Goal: Navigation & Orientation: Find specific page/section

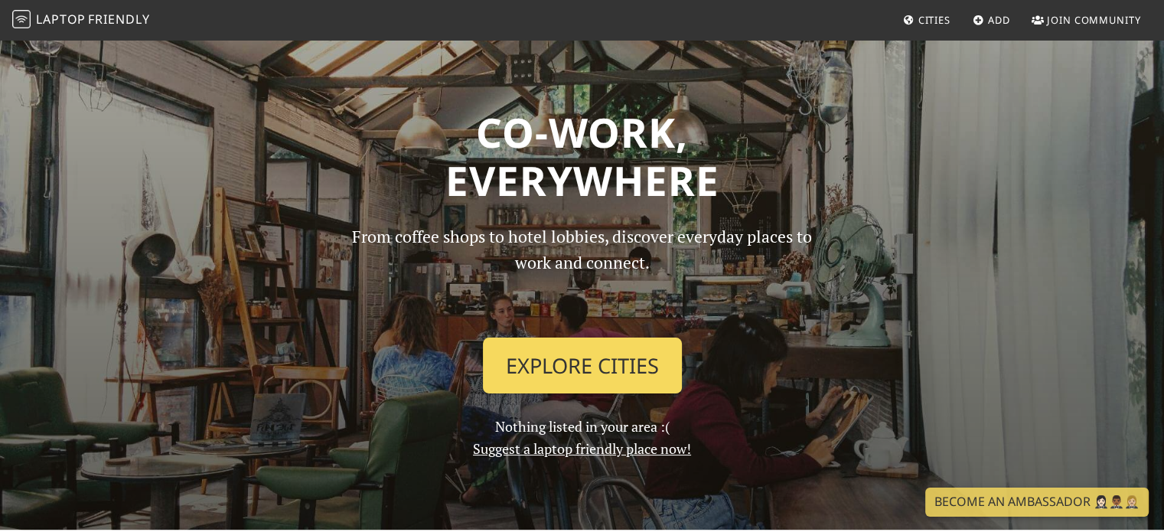
click at [551, 371] on link "Explore Cities" at bounding box center [582, 365] width 199 height 57
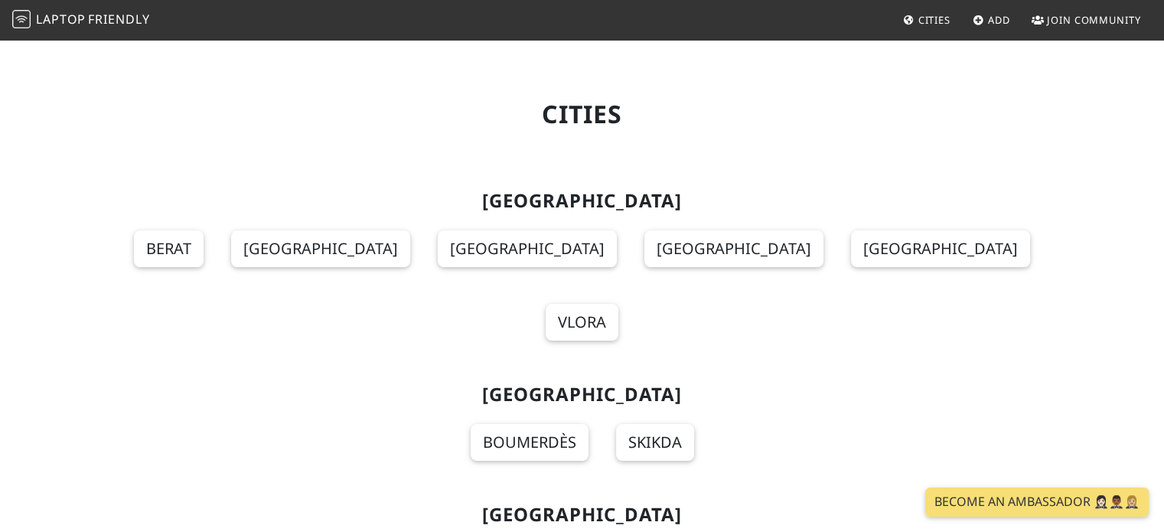
click at [438, 383] on h2 "[GEOGRAPHIC_DATA]" at bounding box center [582, 394] width 992 height 22
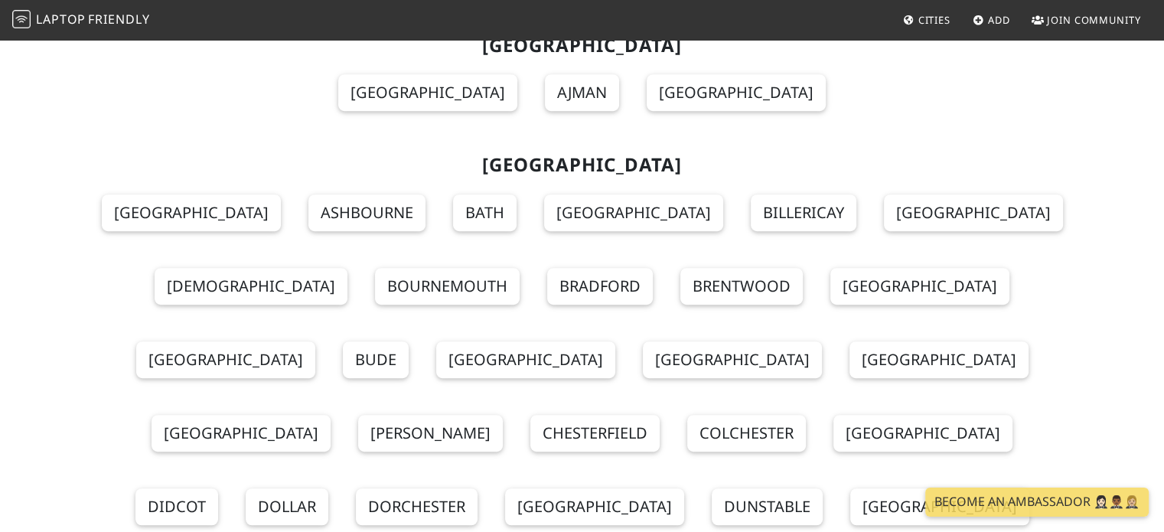
scroll to position [18182, 0]
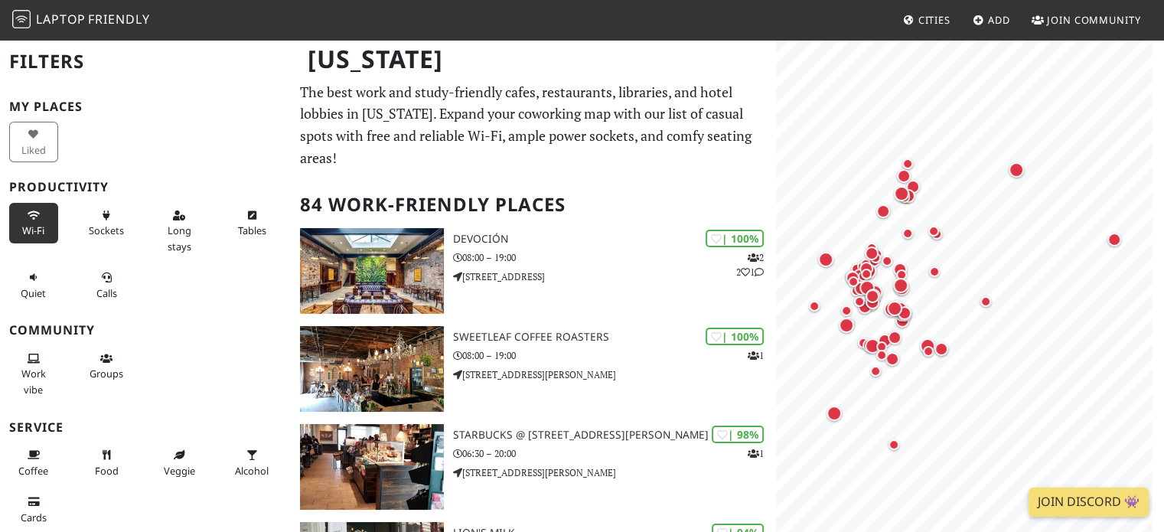
click at [34, 211] on icon at bounding box center [34, 216] width 12 height 10
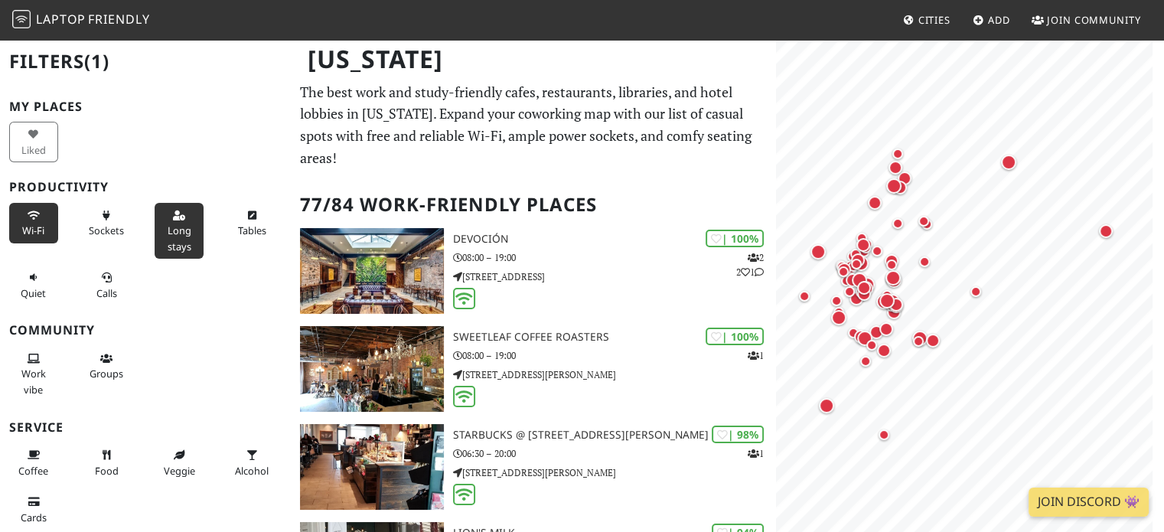
click at [166, 206] on button "Long stays" at bounding box center [179, 231] width 49 height 56
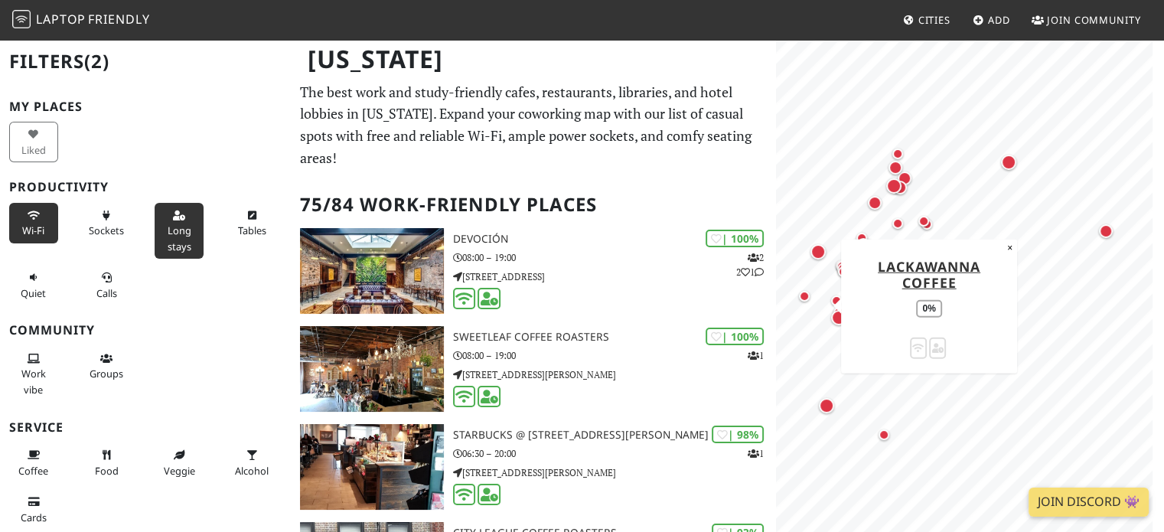
click at [804, 296] on div "Map marker" at bounding box center [804, 296] width 11 height 11
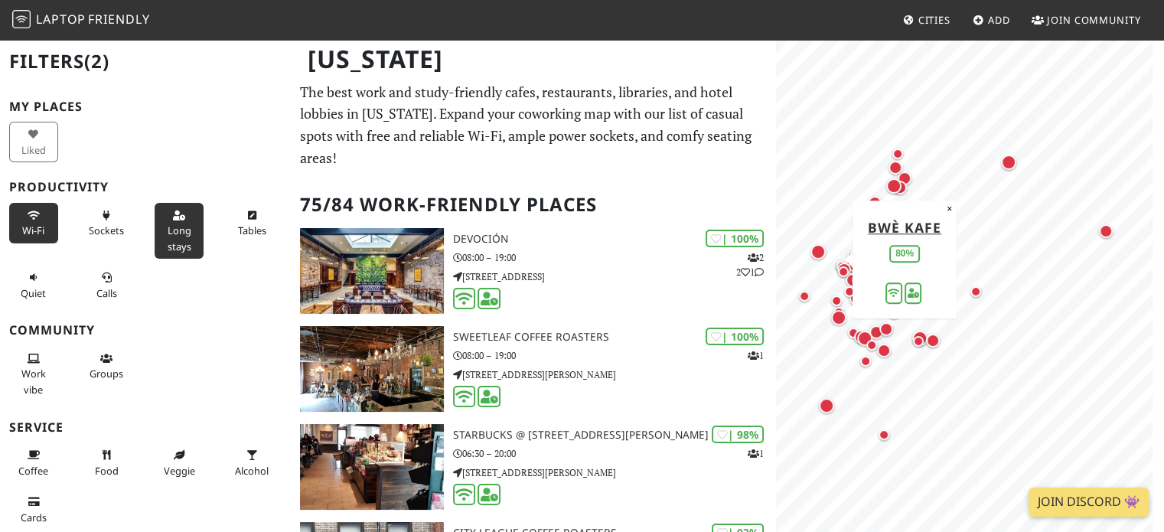
click at [816, 257] on div "Map marker" at bounding box center [817, 251] width 15 height 15
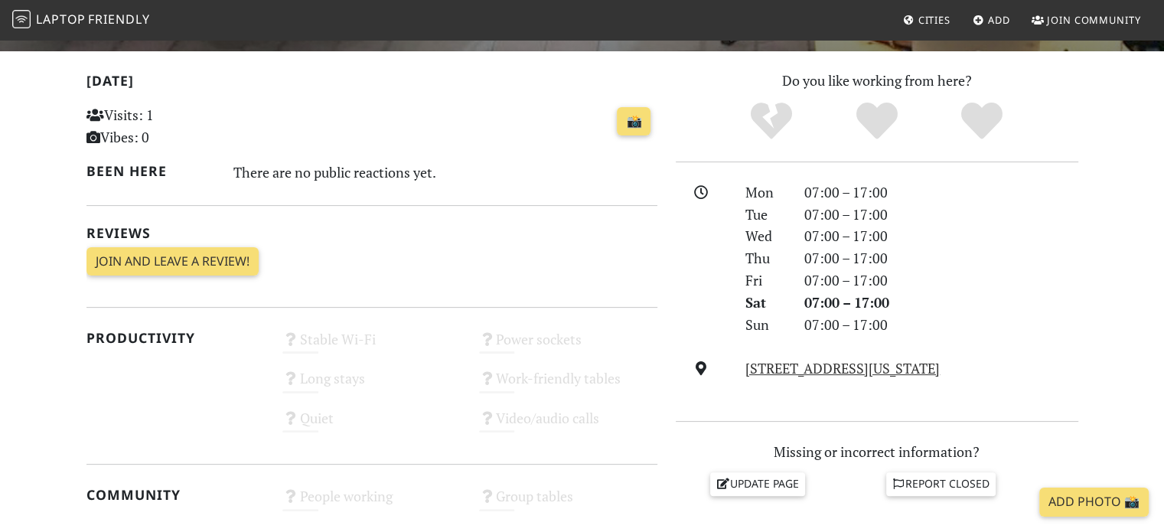
scroll to position [306, 0]
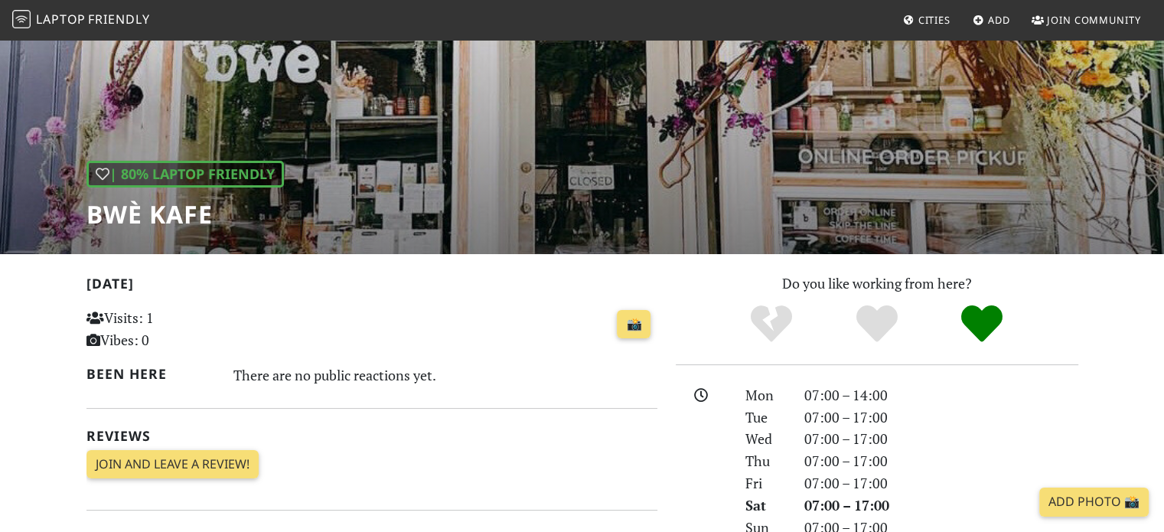
scroll to position [81, 0]
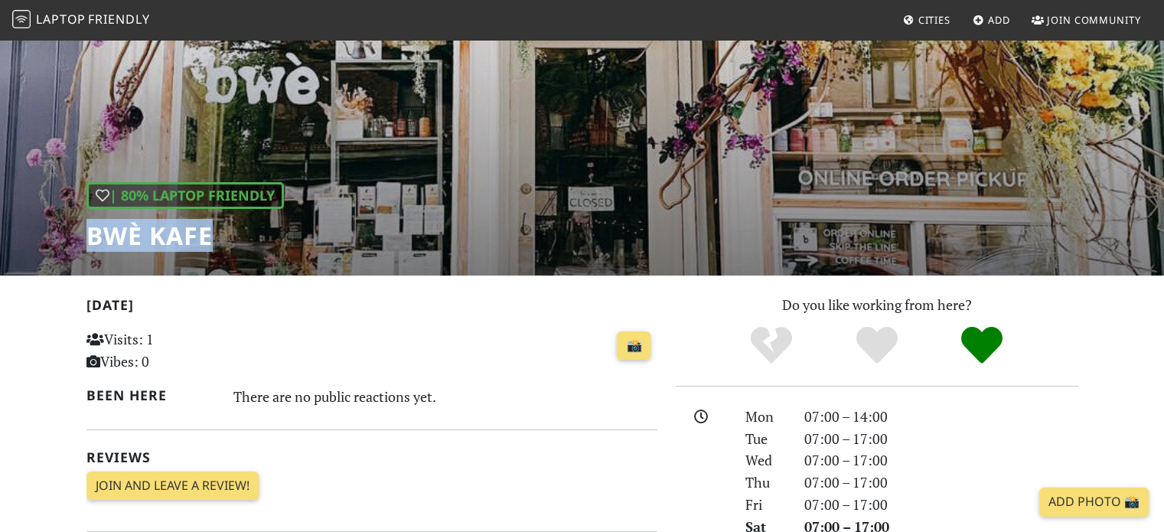
drag, startPoint x: 211, startPoint y: 236, endPoint x: 88, endPoint y: 239, distance: 123.2
click at [88, 239] on h1 "bwè kafe" at bounding box center [184, 235] width 197 height 29
